Goal: Task Accomplishment & Management: Manage account settings

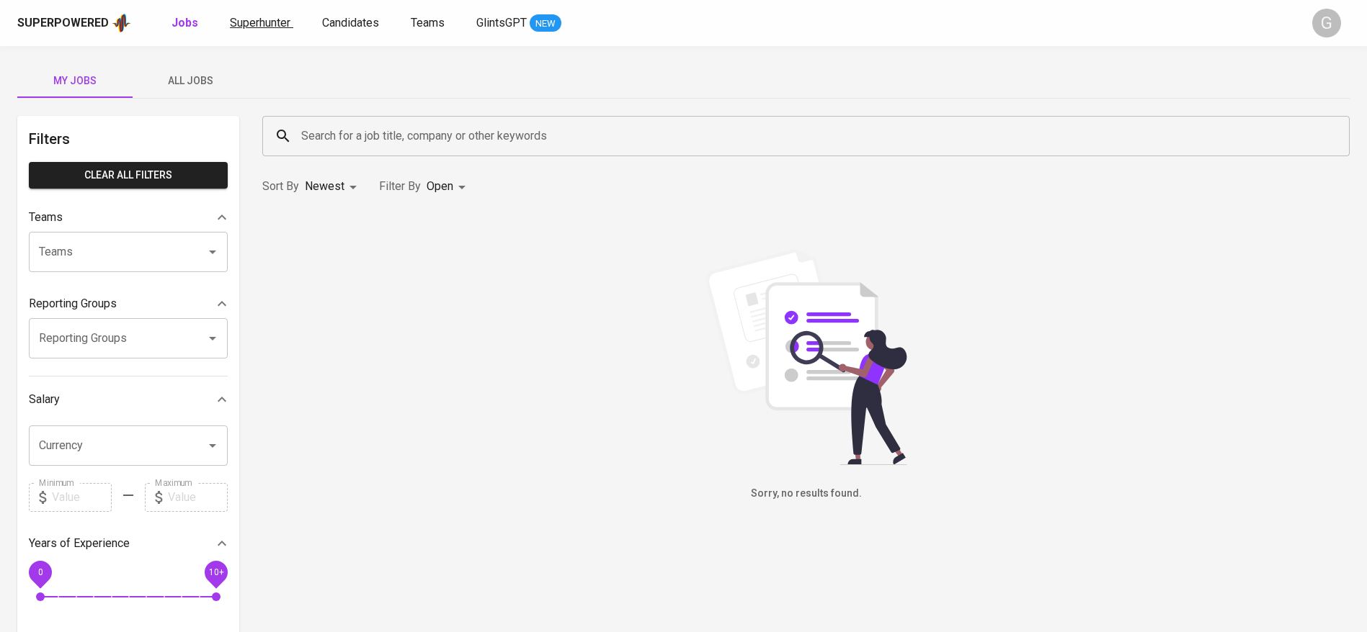
click at [254, 17] on span "Superhunter" at bounding box center [260, 23] width 61 height 14
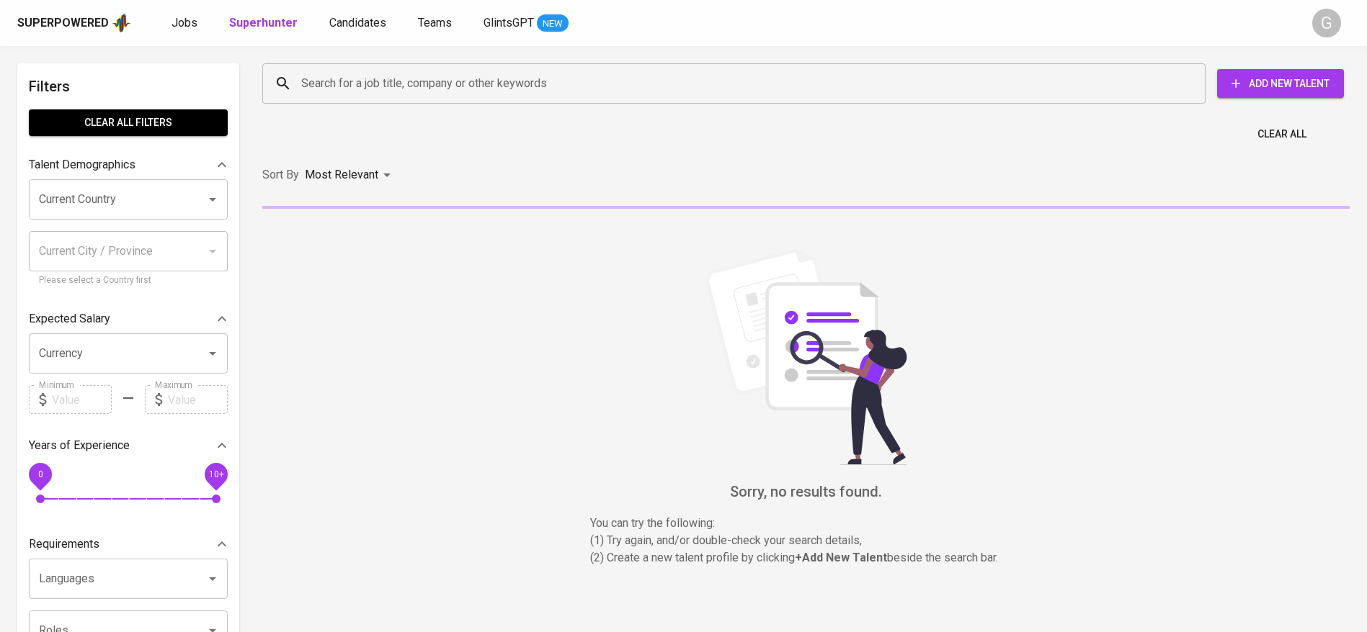
click at [368, 98] on div "Search for a job title, company or other keywords" at bounding box center [733, 83] width 943 height 40
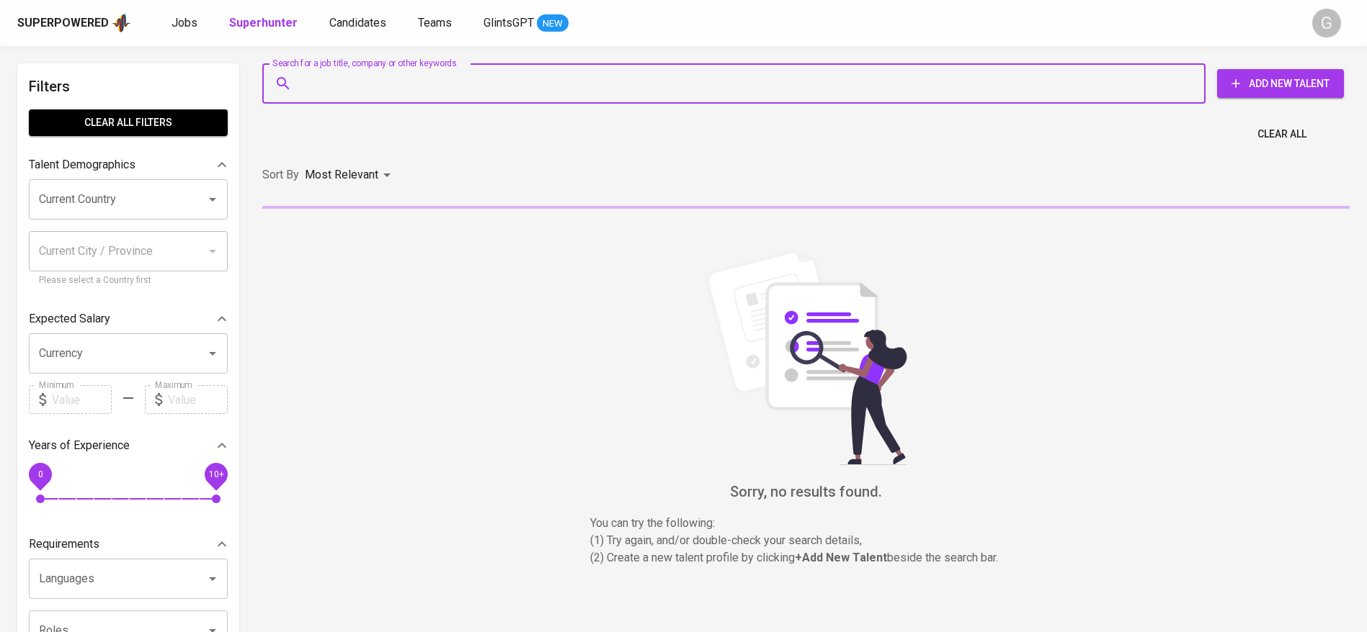
paste input "[EMAIL_ADDRESS][DOMAIN_NAME]"
type input "[EMAIL_ADDRESS][DOMAIN_NAME]"
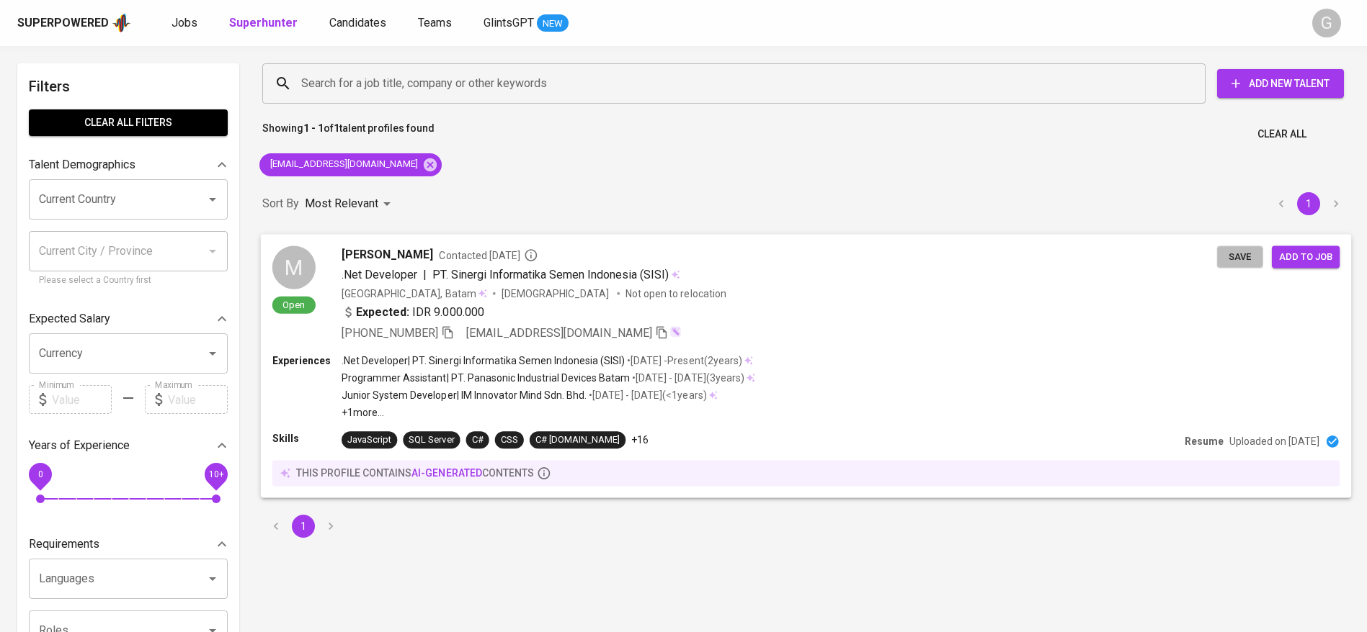
click at [1237, 254] on span "Save" at bounding box center [1240, 257] width 32 height 17
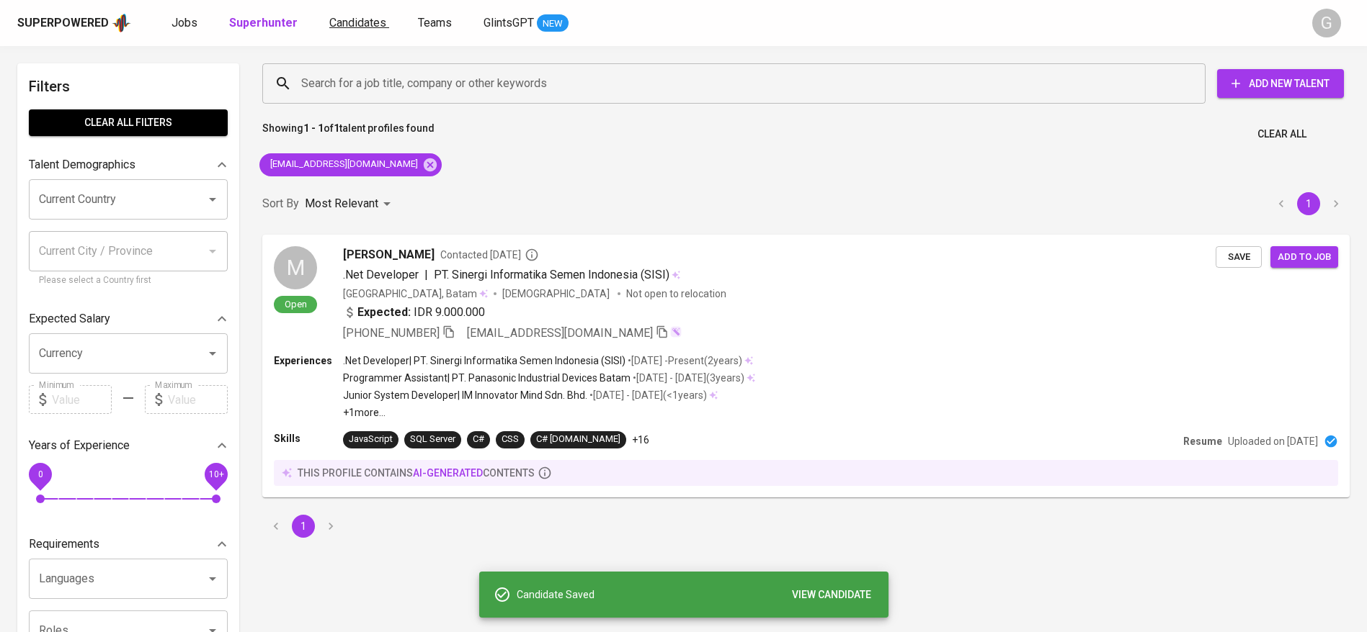
click at [348, 30] on link "Candidates" at bounding box center [359, 23] width 60 height 18
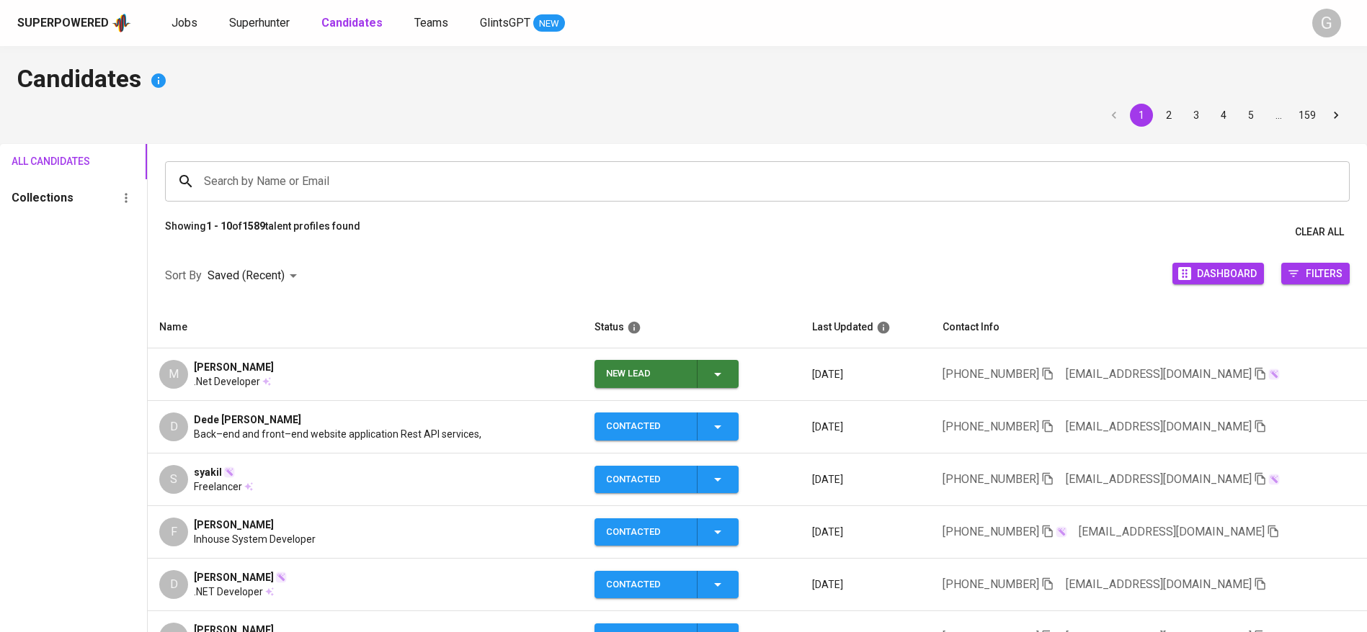
click at [725, 377] on span "New Lead" at bounding box center [666, 374] width 133 height 28
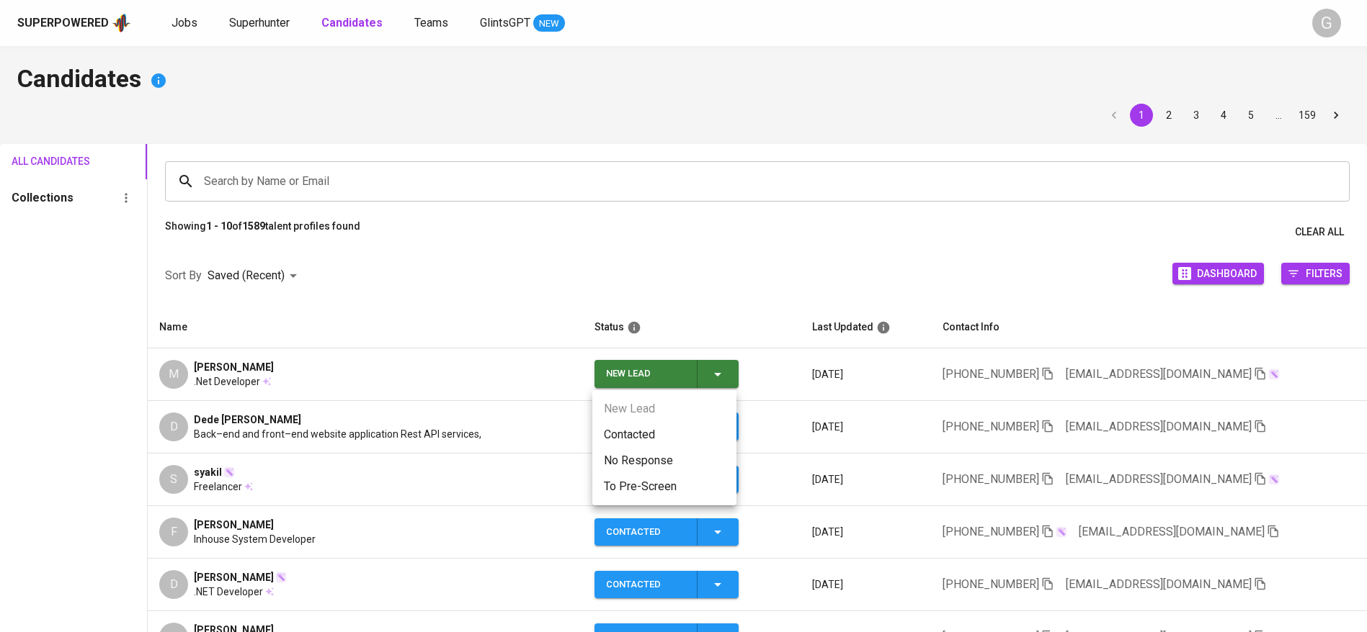
click at [666, 424] on li "Contacted" at bounding box center [664, 435] width 144 height 26
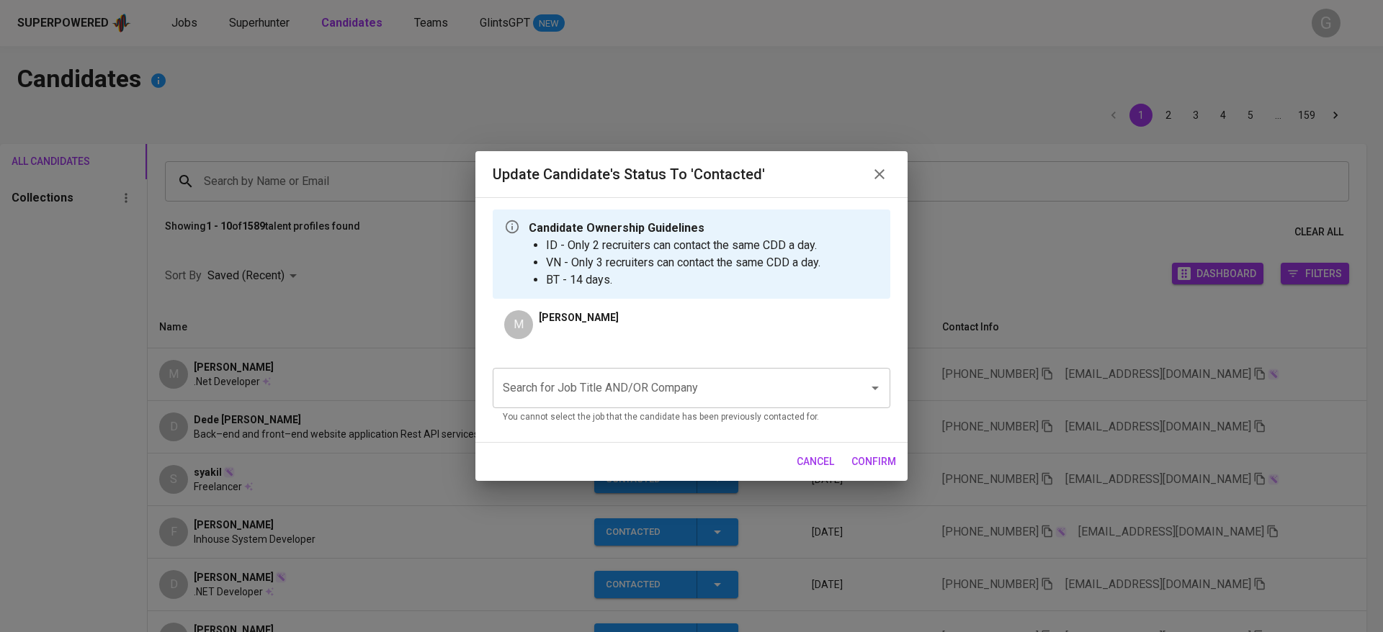
drag, startPoint x: 844, startPoint y: 363, endPoint x: 844, endPoint y: 379, distance: 15.9
click at [844, 367] on div "Search for Job Title AND/OR Company Search for Job Title AND/OR Company You can…" at bounding box center [692, 394] width 398 height 74
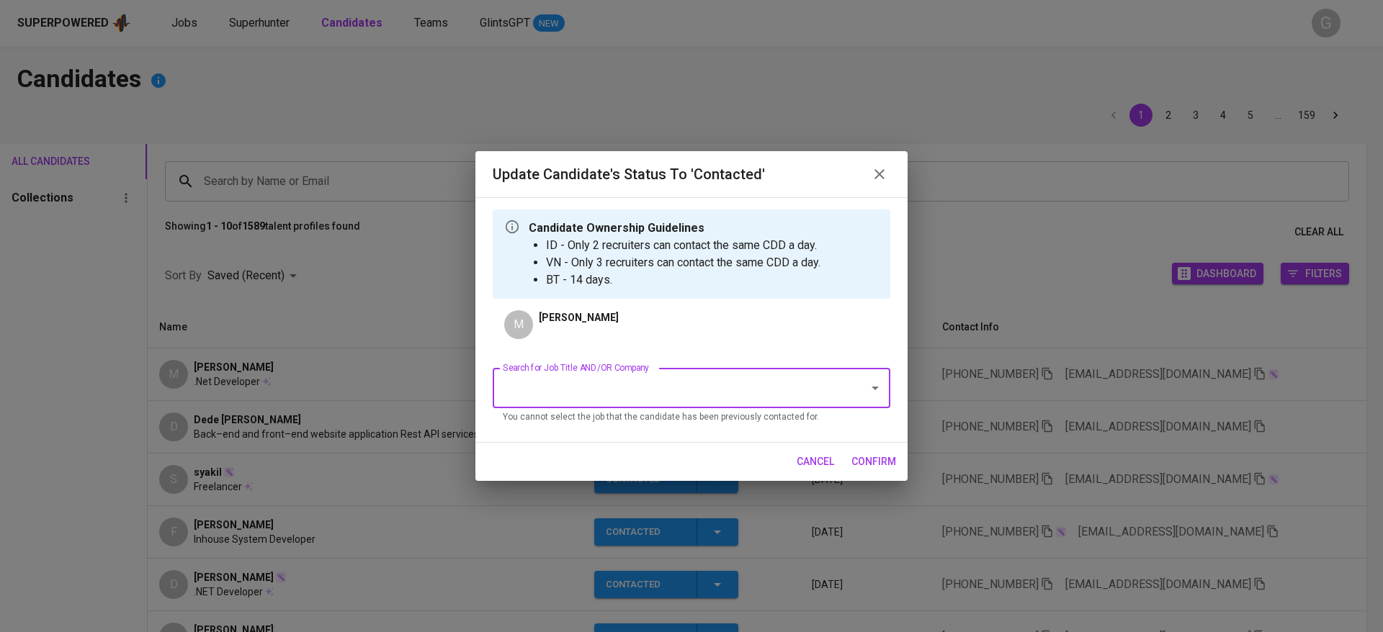
click at [841, 385] on input "Search for Job Title AND/OR Company" at bounding box center [671, 388] width 344 height 27
click at [769, 427] on li "RSM - Senior Developer (PayrollServe) (RSM - [GEOGRAPHIC_DATA])" at bounding box center [692, 430] width 398 height 26
type input "rsm"
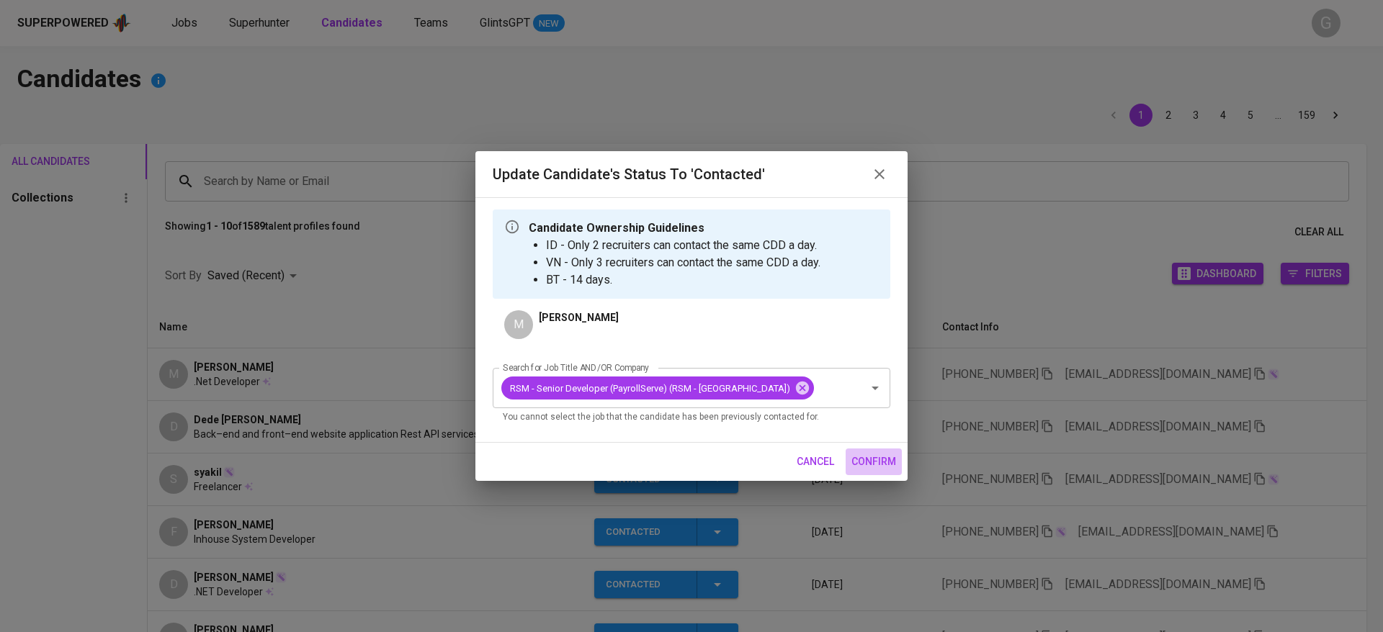
click at [889, 462] on span "confirm" at bounding box center [873, 462] width 45 height 18
